Goal: Navigation & Orientation: Find specific page/section

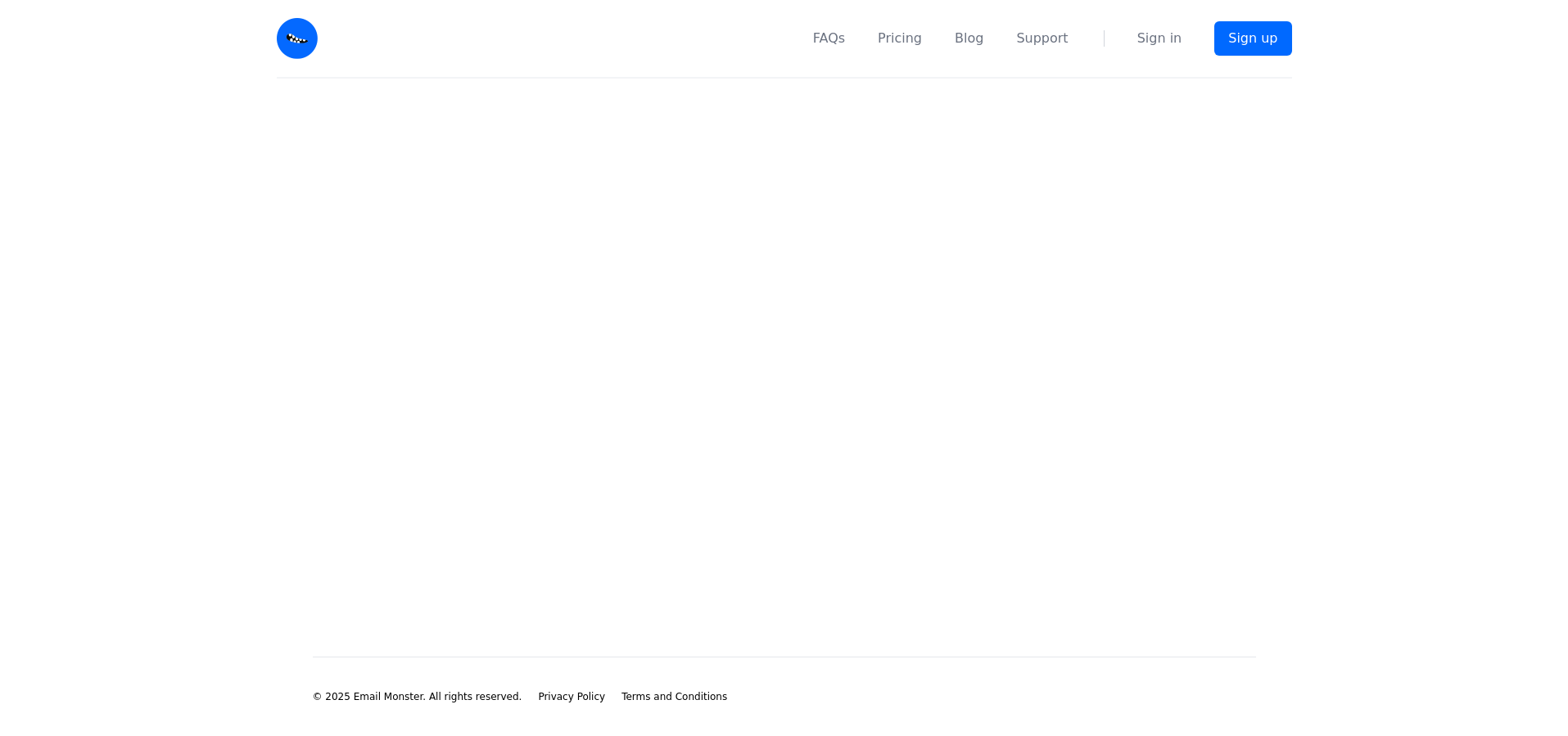
drag, startPoint x: 306, startPoint y: 33, endPoint x: 306, endPoint y: 42, distance: 9.0
click at [306, 33] on img at bounding box center [297, 38] width 41 height 41
drag, startPoint x: 1032, startPoint y: 259, endPoint x: 550, endPoint y: 238, distance: 482.5
click at [568, 248] on main at bounding box center [784, 341] width 1568 height 526
drag, startPoint x: 297, startPoint y: 33, endPoint x: 307, endPoint y: 59, distance: 27.9
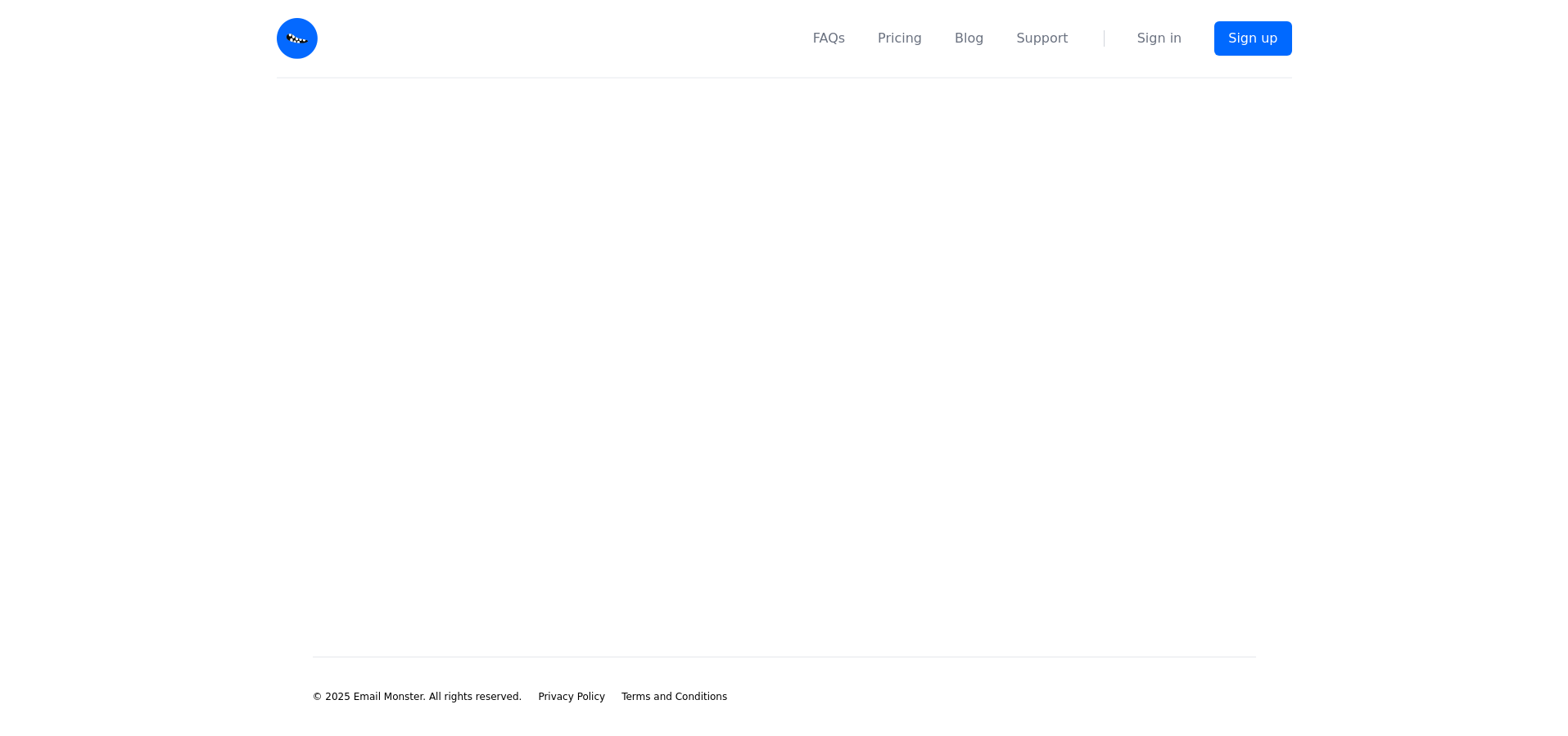
click at [297, 33] on img at bounding box center [297, 38] width 41 height 41
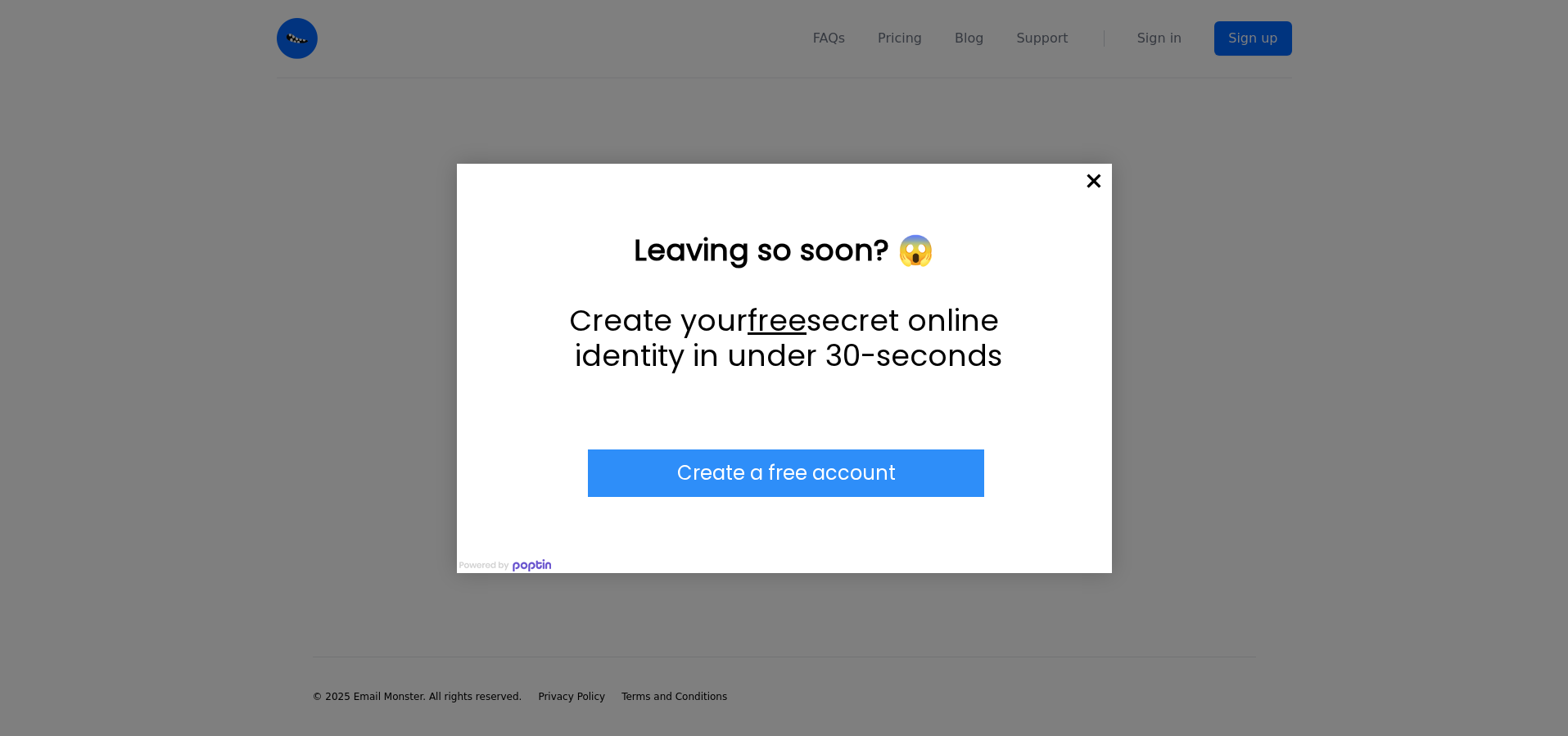
click at [1091, 178] on span "×" at bounding box center [1094, 182] width 36 height 36
